Goal: Contribute content

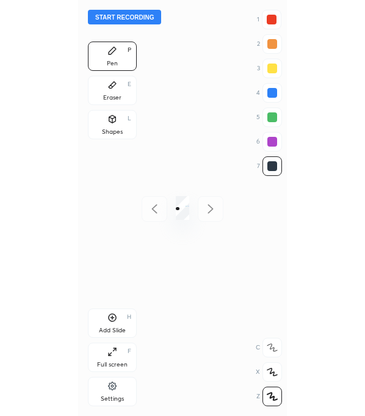
scroll to position [416, 13]
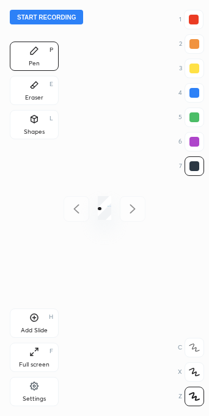
click at [31, 355] on icon at bounding box center [32, 354] width 2 height 2
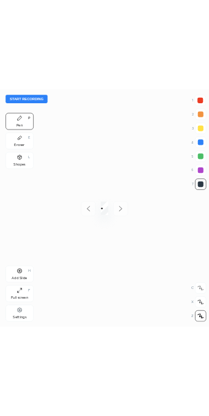
scroll to position [416, 170]
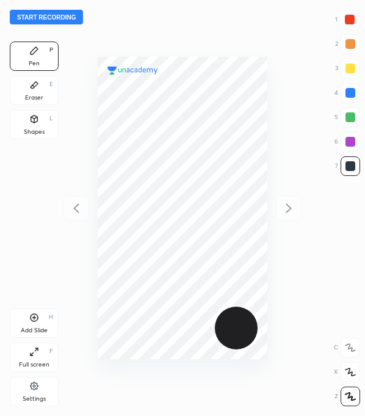
click at [53, 18] on button "Start recording" at bounding box center [46, 17] width 73 height 15
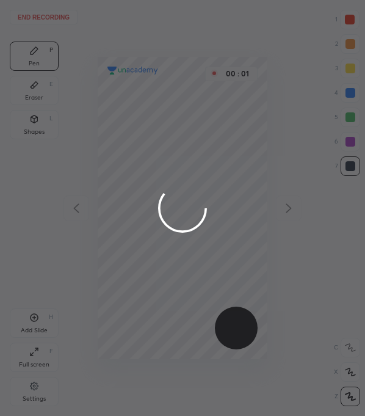
click at [208, 20] on div at bounding box center [182, 208] width 365 height 416
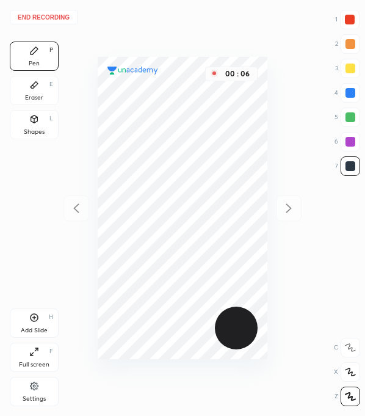
click at [208, 24] on div at bounding box center [350, 20] width 20 height 20
click at [208, 15] on div at bounding box center [350, 20] width 10 height 10
click at [208, 167] on div at bounding box center [351, 166] width 10 height 10
click at [208, 141] on div at bounding box center [351, 142] width 10 height 10
click at [208, 123] on div at bounding box center [351, 118] width 20 height 20
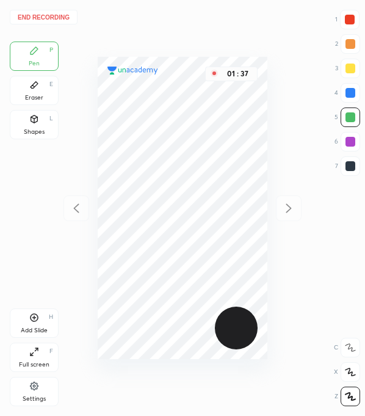
click at [208, 141] on div at bounding box center [351, 142] width 10 height 10
click at [208, 122] on div at bounding box center [351, 118] width 20 height 20
click at [208, 92] on div at bounding box center [351, 93] width 10 height 10
click at [208, 120] on div at bounding box center [351, 117] width 10 height 10
click at [45, 329] on div "Add Slide" at bounding box center [34, 331] width 27 height 6
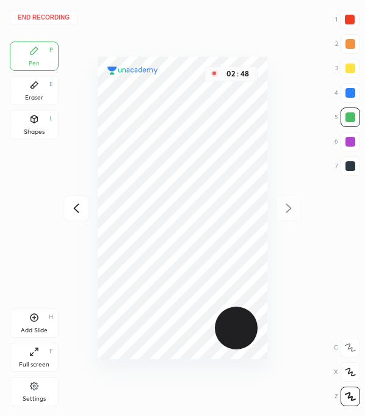
click at [208, 174] on div at bounding box center [351, 166] width 20 height 20
click at [208, 143] on div at bounding box center [351, 142] width 10 height 10
click at [208, 170] on div at bounding box center [351, 166] width 10 height 10
click at [208, 122] on div at bounding box center [351, 118] width 20 height 20
click at [208, 16] on div at bounding box center [350, 20] width 20 height 20
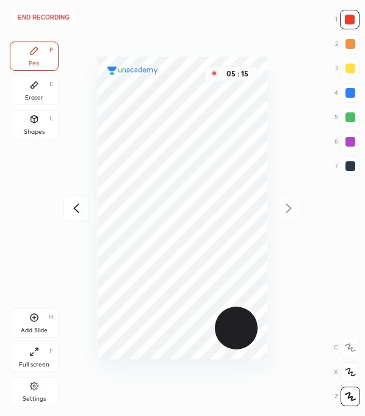
click at [208, 98] on div at bounding box center [351, 93] width 20 height 20
click at [208, 17] on div at bounding box center [350, 20] width 10 height 10
click at [208, 164] on div at bounding box center [351, 166] width 10 height 10
click at [208, 255] on div "End recording 1 2 3 4 5 6 7 R O A L C X Z Erase all C X Z Pen P Eraser E Shapes…" at bounding box center [182, 208] width 365 height 416
click at [208, 141] on div at bounding box center [351, 142] width 10 height 10
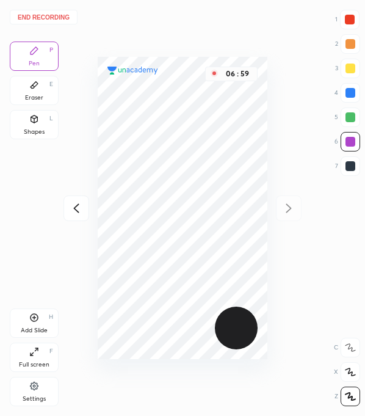
click at [208, 166] on div at bounding box center [351, 166] width 10 height 10
click at [208, 141] on div at bounding box center [351, 142] width 10 height 10
click at [35, 329] on div "Add Slide" at bounding box center [34, 331] width 27 height 6
click at [208, 172] on div at bounding box center [351, 166] width 20 height 20
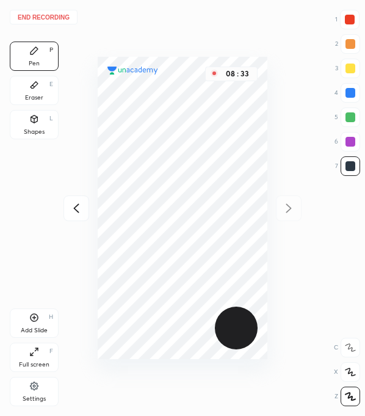
click at [35, 323] on div "Add Slide H" at bounding box center [34, 323] width 49 height 29
click at [208, 332] on div "End recording 1 2 3 4 5 6 7 R O A L C X Z Erase all C X Z Pen P Eraser E Shapes…" at bounding box center [182, 208] width 365 height 416
click at [208, 341] on div "End recording 1 2 3 4 5 6 7 R O A L C X Z Erase all C X Z Pen P Eraser E Shapes…" at bounding box center [182, 208] width 365 height 416
click at [81, 205] on icon at bounding box center [76, 208] width 15 height 15
click at [73, 212] on icon at bounding box center [76, 208] width 15 height 15
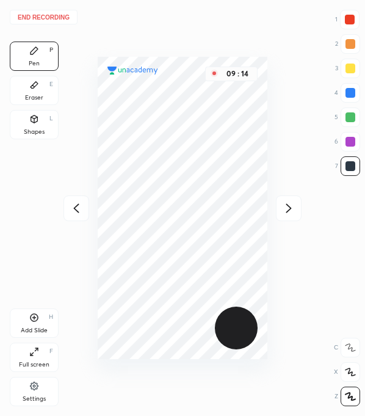
click at [208, 207] on icon at bounding box center [289, 208] width 15 height 15
click at [40, 100] on div "Eraser" at bounding box center [34, 98] width 18 height 6
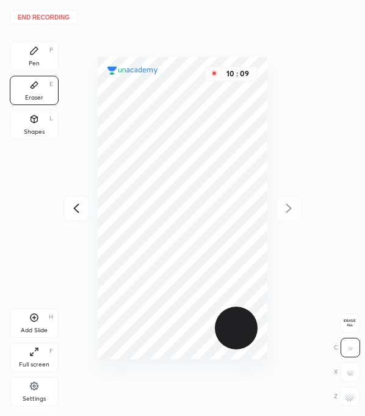
click at [39, 60] on div "Pen P" at bounding box center [34, 56] width 49 height 29
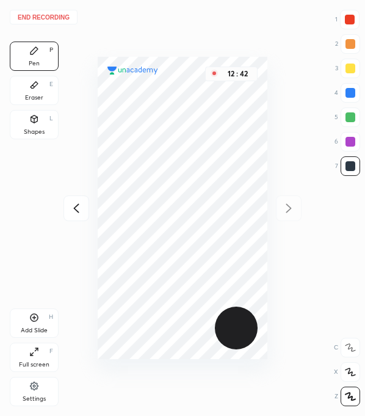
click at [208, 16] on div at bounding box center [350, 20] width 10 height 10
click at [40, 14] on button "End recording" at bounding box center [44, 17] width 68 height 15
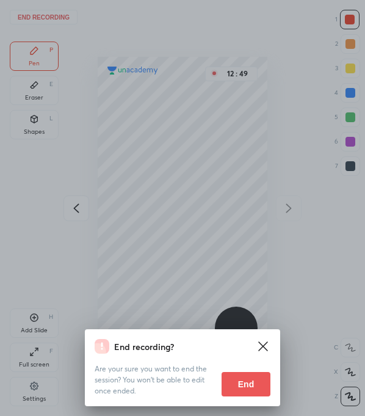
click at [208, 345] on icon at bounding box center [263, 346] width 15 height 15
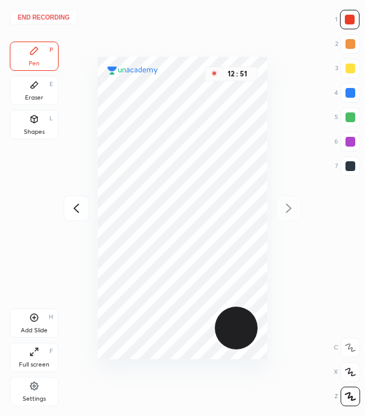
click at [43, 353] on div "Full screen F" at bounding box center [34, 357] width 49 height 29
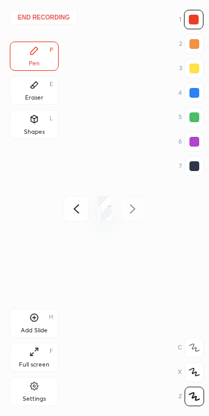
scroll to position [60703, 61105]
